Goal: Task Accomplishment & Management: Manage account settings

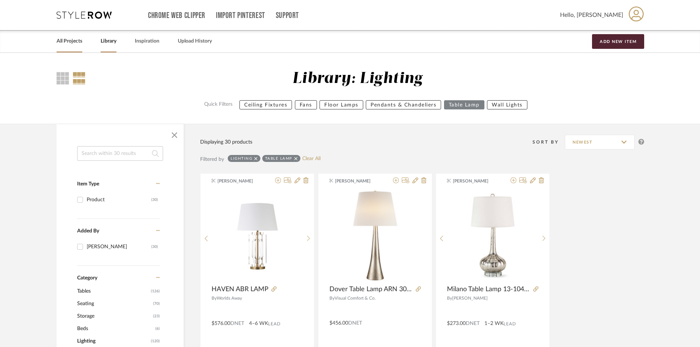
click at [72, 42] on link "All Projects" at bounding box center [70, 41] width 26 height 10
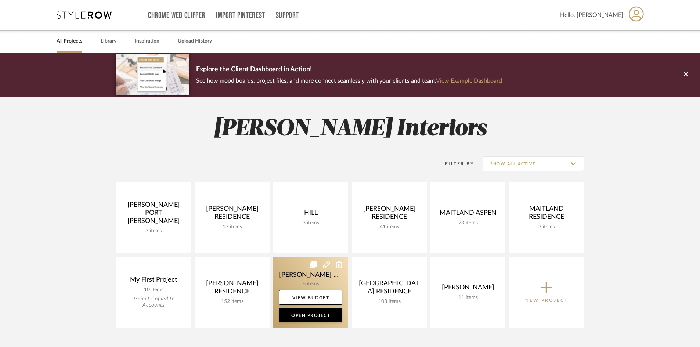
click at [292, 264] on link at bounding box center [310, 292] width 75 height 71
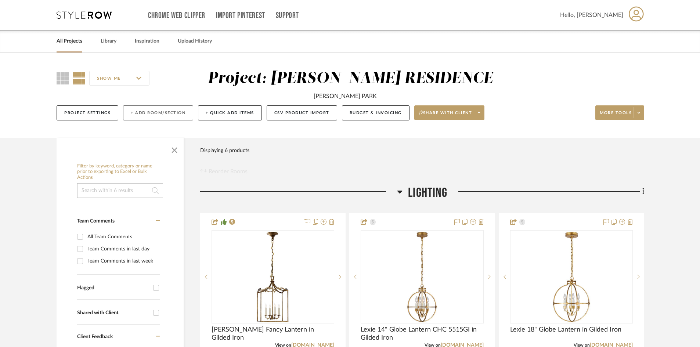
click at [162, 114] on button "+ Add Room/Section" at bounding box center [158, 112] width 70 height 15
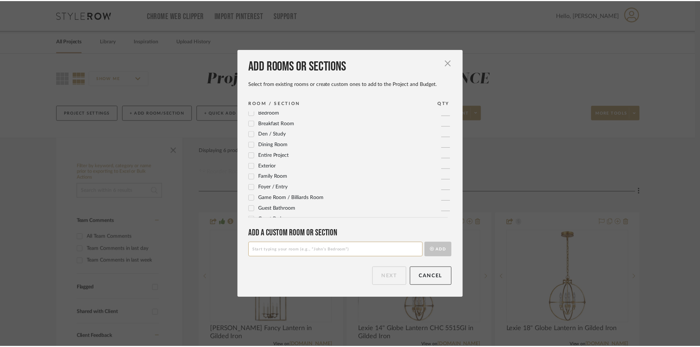
scroll to position [37, 0]
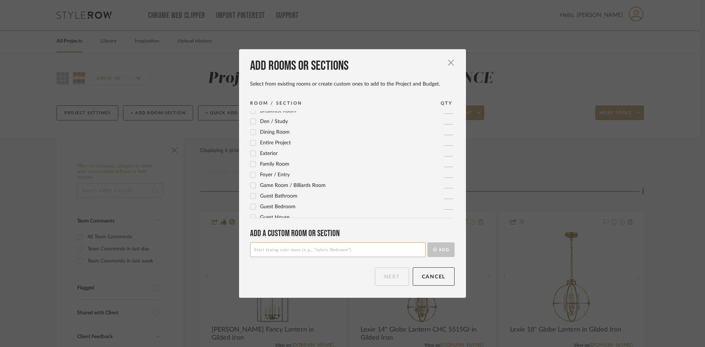
click at [250, 174] on icon at bounding box center [252, 174] width 5 height 5
click at [394, 276] on button "Next" at bounding box center [392, 276] width 34 height 18
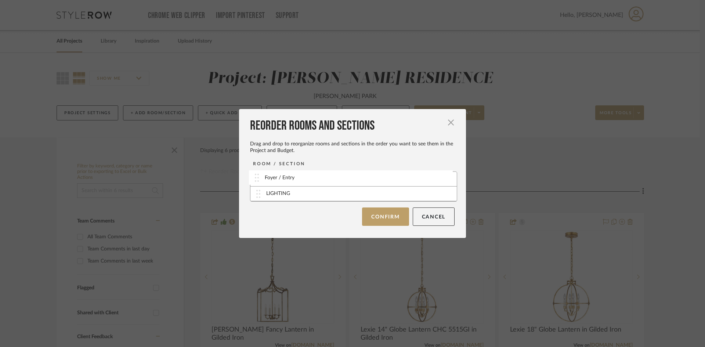
drag, startPoint x: 255, startPoint y: 194, endPoint x: 256, endPoint y: 178, distance: 16.2
click at [379, 217] on button "Confirm" at bounding box center [385, 216] width 47 height 18
